Goal: Transaction & Acquisition: Purchase product/service

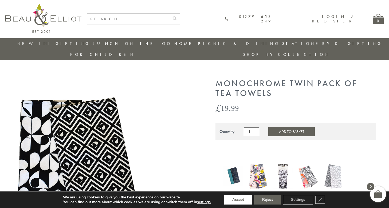
click at [238, 200] on button "Accept" at bounding box center [238, 200] width 28 height 10
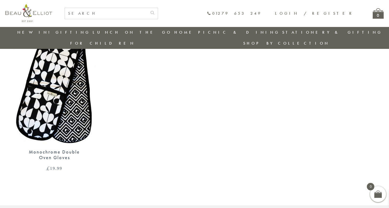
scroll to position [421, 0]
